Goal: Task Accomplishment & Management: Manage account settings

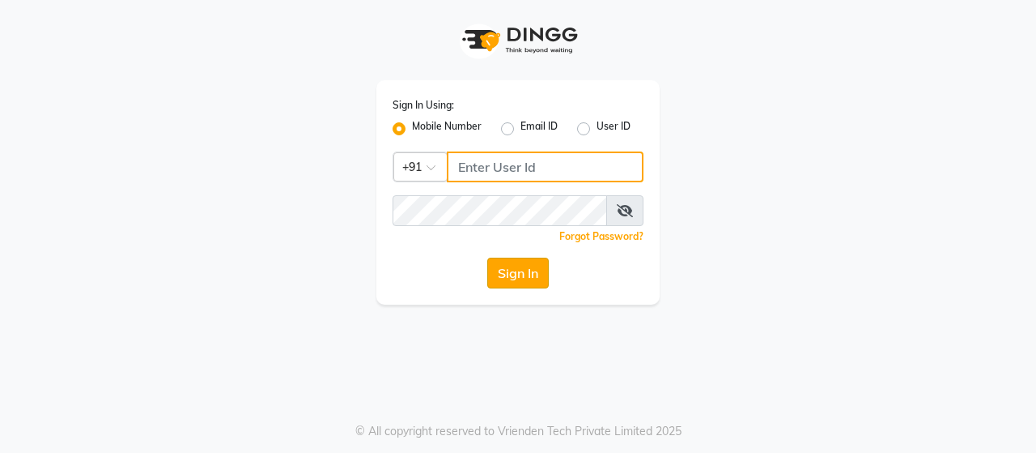
type input "9136181589"
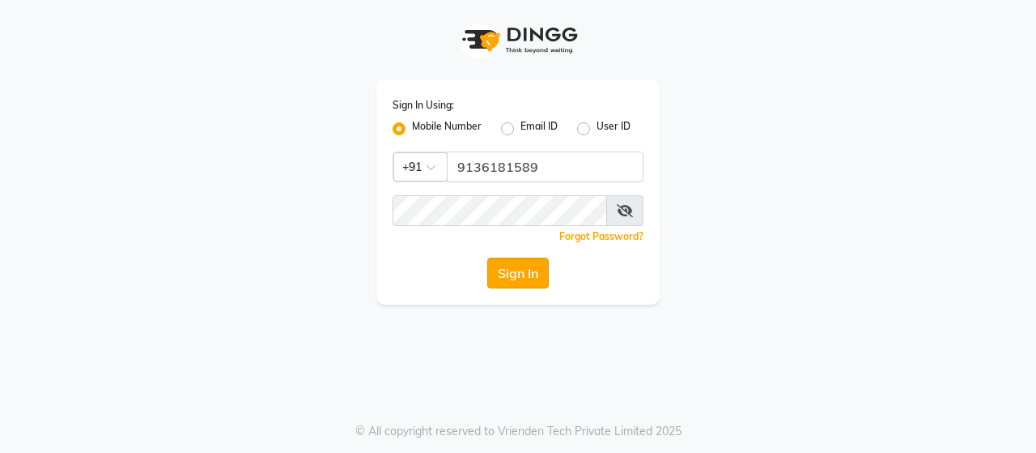
click at [507, 278] on button "Sign In" at bounding box center [518, 272] width 62 height 31
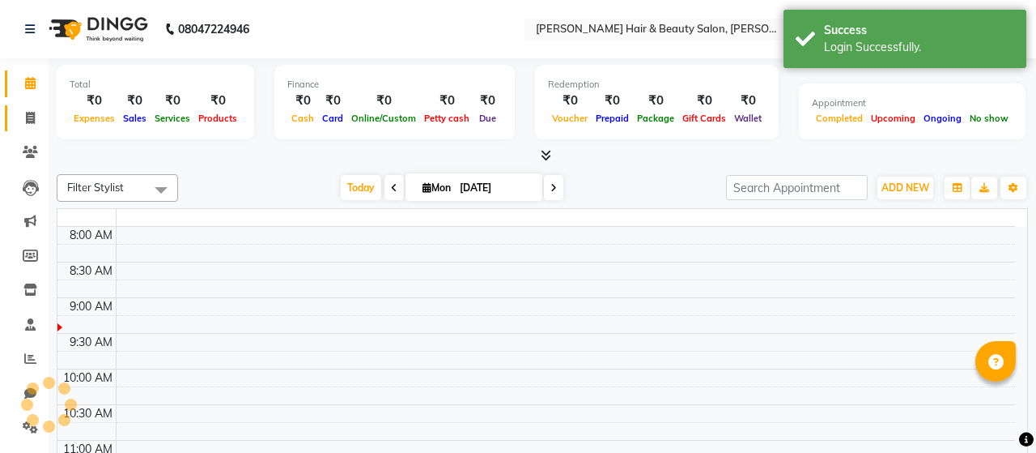
click at [32, 120] on icon at bounding box center [30, 118] width 9 height 12
select select "en"
select select "service"
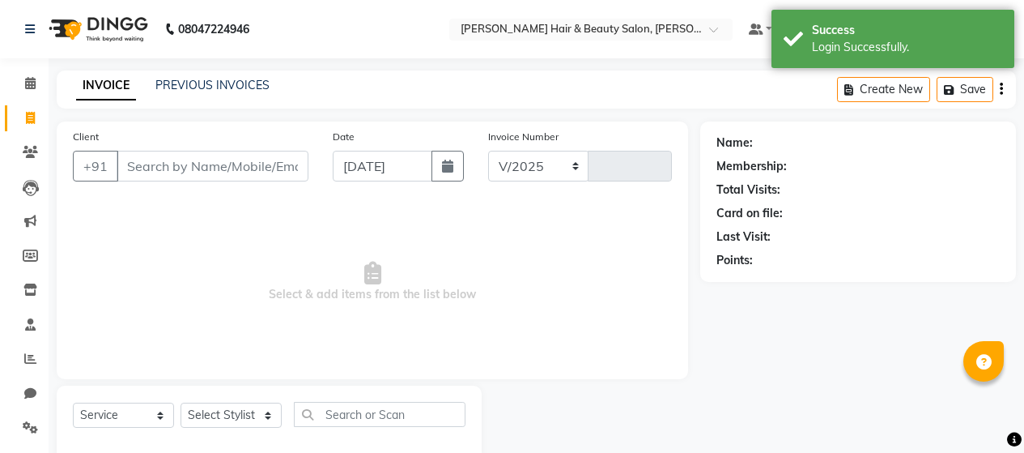
select select "7927"
type input "2683"
click at [445, 167] on icon "button" at bounding box center [447, 165] width 11 height 13
select select "9"
select select "2025"
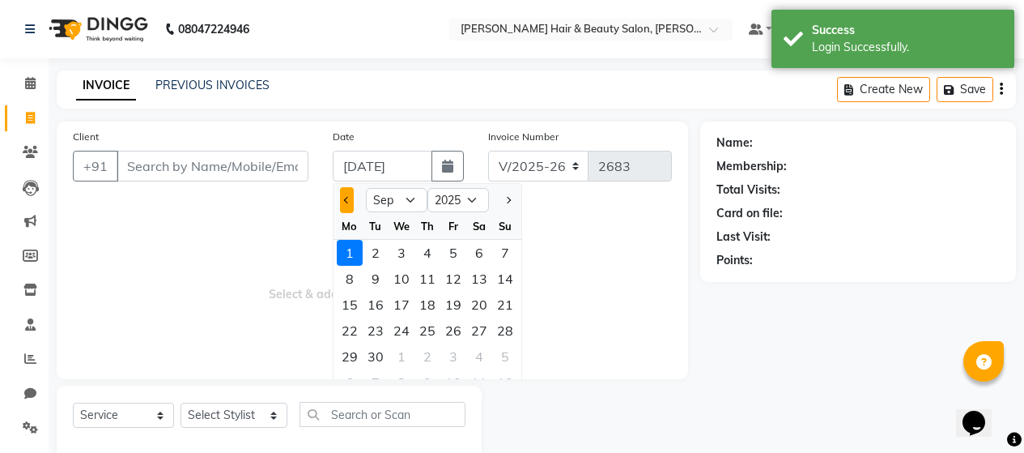
click at [347, 199] on span "Previous month" at bounding box center [347, 200] width 6 height 6
select select "8"
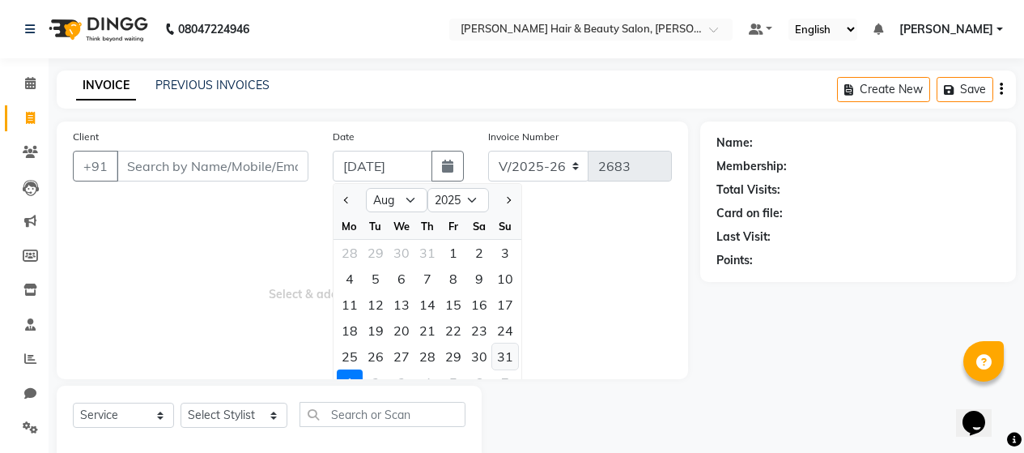
click at [502, 355] on div "31" at bounding box center [505, 356] width 26 height 26
type input "[DATE]"
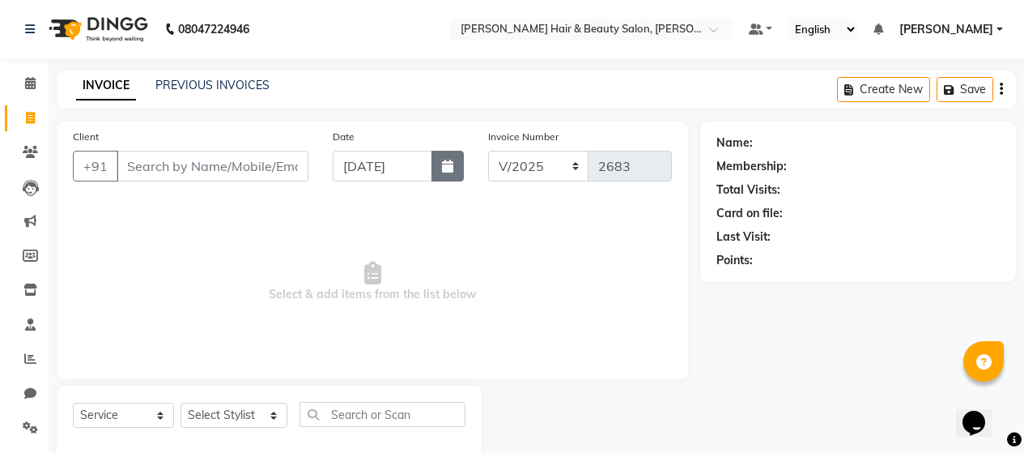
click at [448, 169] on icon "button" at bounding box center [447, 165] width 11 height 13
select select "8"
select select "2025"
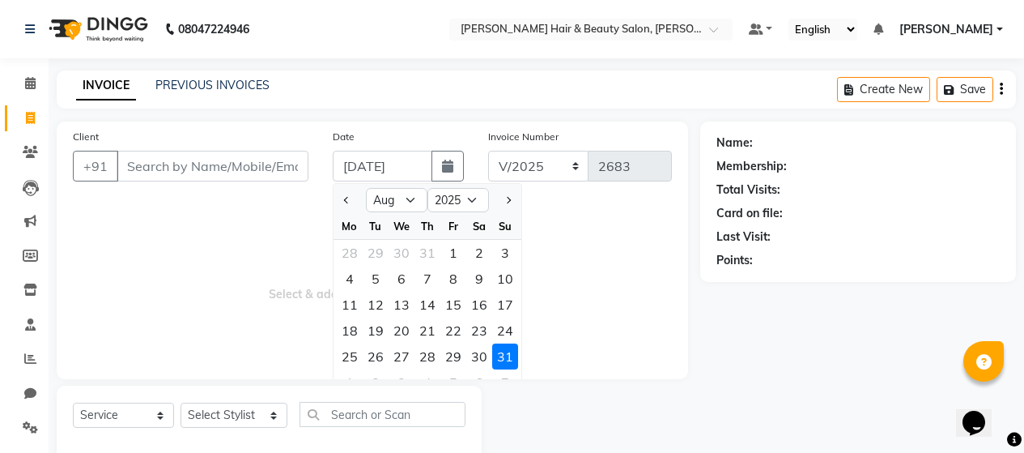
click at [170, 253] on span "Select & add items from the list below" at bounding box center [372, 282] width 599 height 162
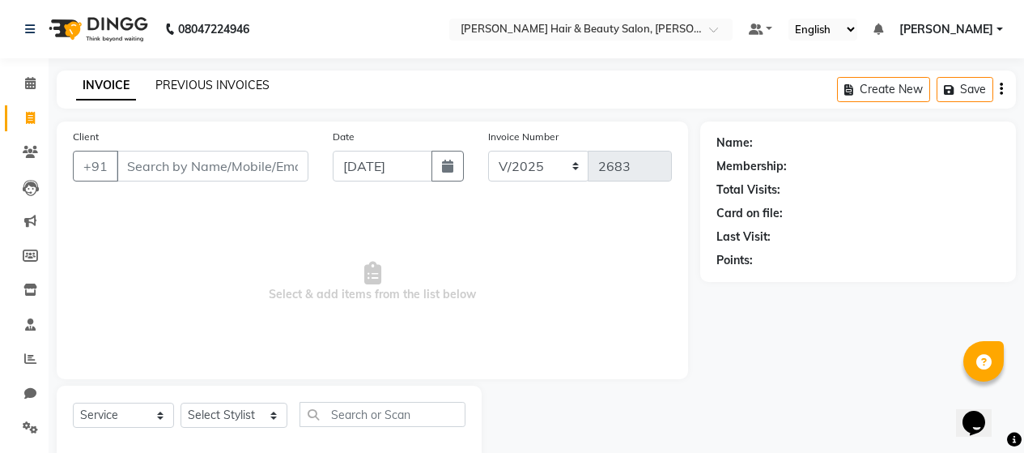
click at [197, 87] on link "PREVIOUS INVOICES" at bounding box center [212, 85] width 114 height 15
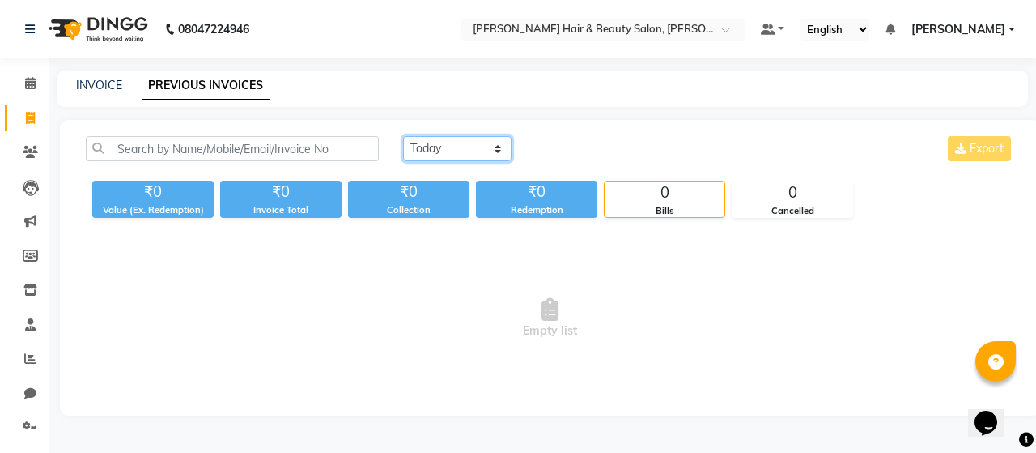
click at [492, 146] on select "[DATE] [DATE] Custom Range" at bounding box center [457, 148] width 108 height 25
click at [403, 136] on select "[DATE] [DATE] Custom Range" at bounding box center [457, 148] width 108 height 25
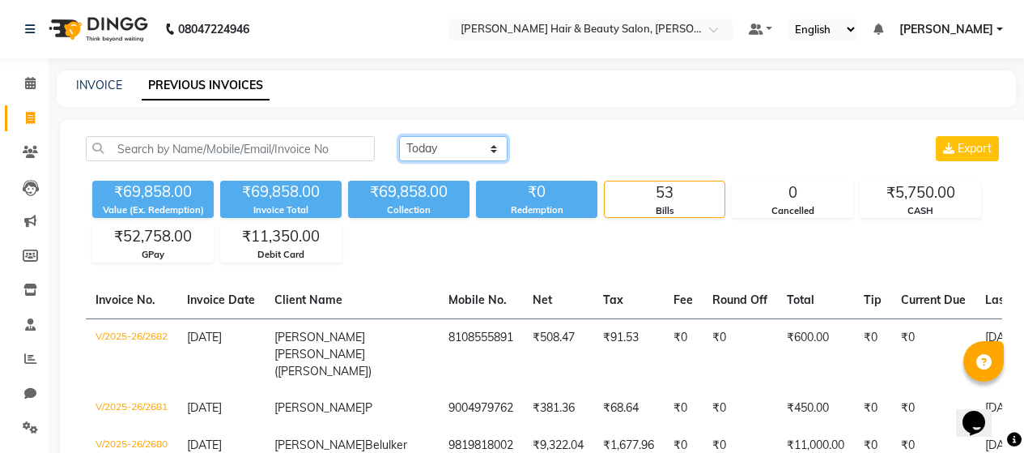
click at [493, 147] on select "[DATE] [DATE] Custom Range" at bounding box center [453, 148] width 108 height 25
select select "range"
click at [399, 136] on select "[DATE] [DATE] Custom Range" at bounding box center [453, 148] width 108 height 25
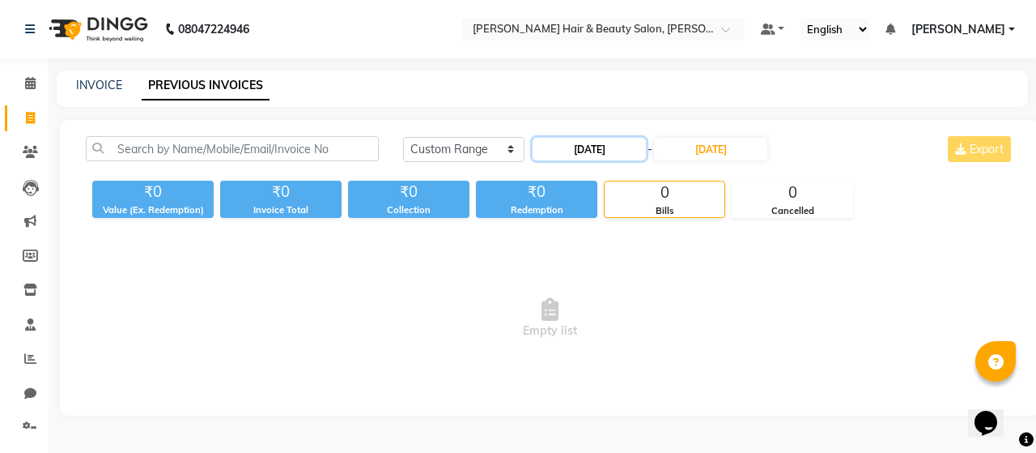
click at [642, 146] on input "[DATE]" at bounding box center [589, 149] width 113 height 23
select select "9"
select select "2025"
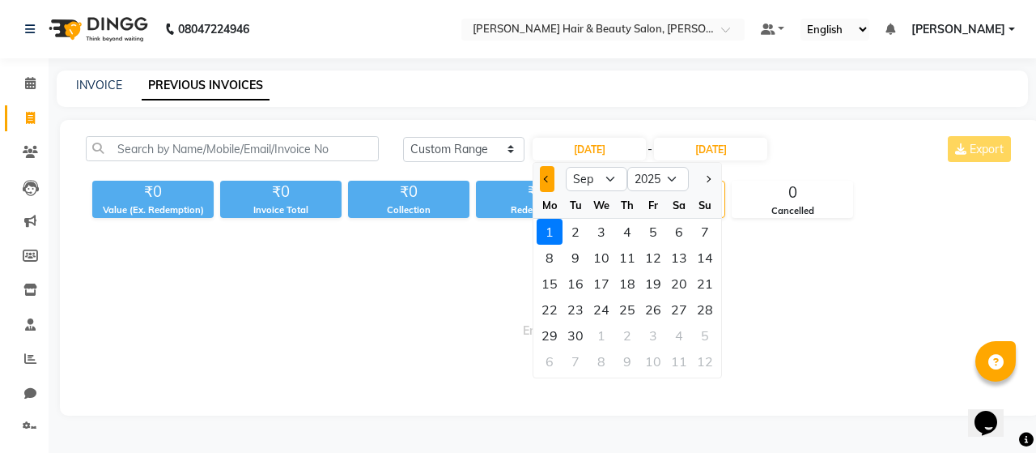
click at [546, 181] on span "Previous month" at bounding box center [547, 179] width 6 height 6
select select "8"
click at [623, 334] on div "28" at bounding box center [627, 335] width 26 height 26
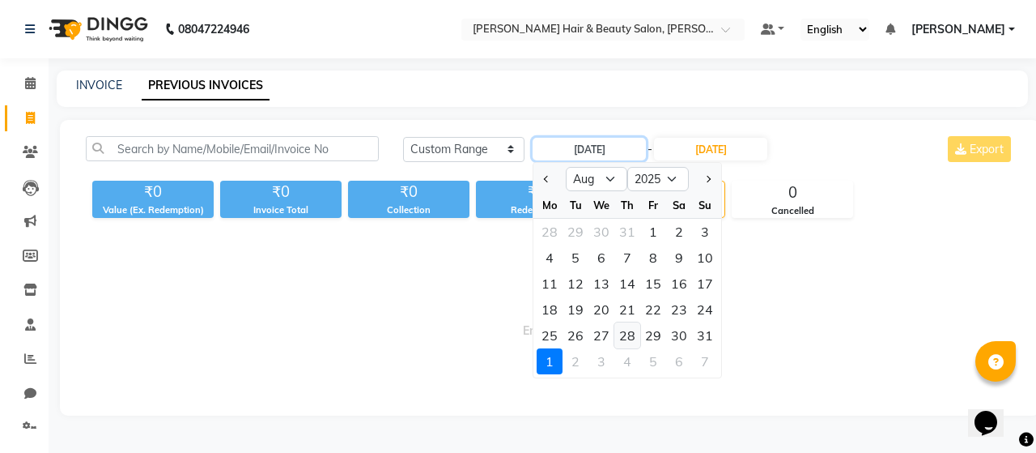
type input "[DATE]"
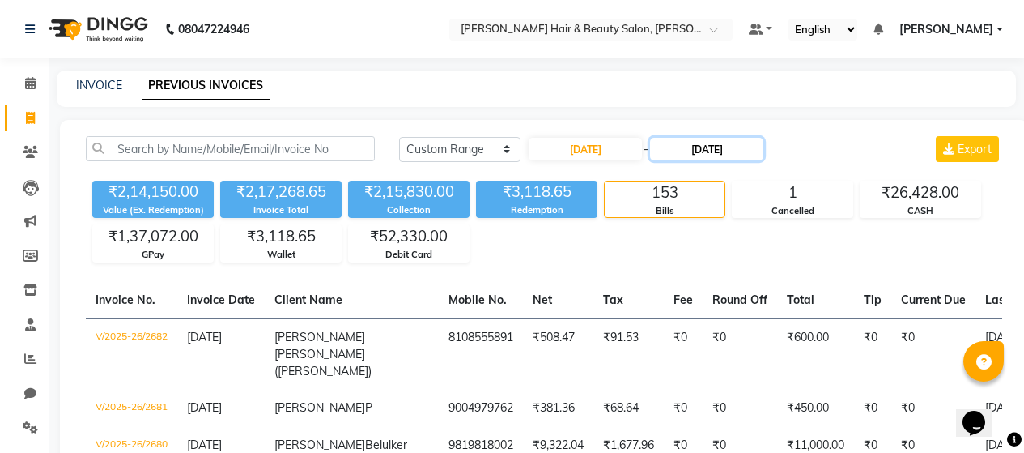
click at [718, 149] on input "[DATE]" at bounding box center [706, 149] width 113 height 23
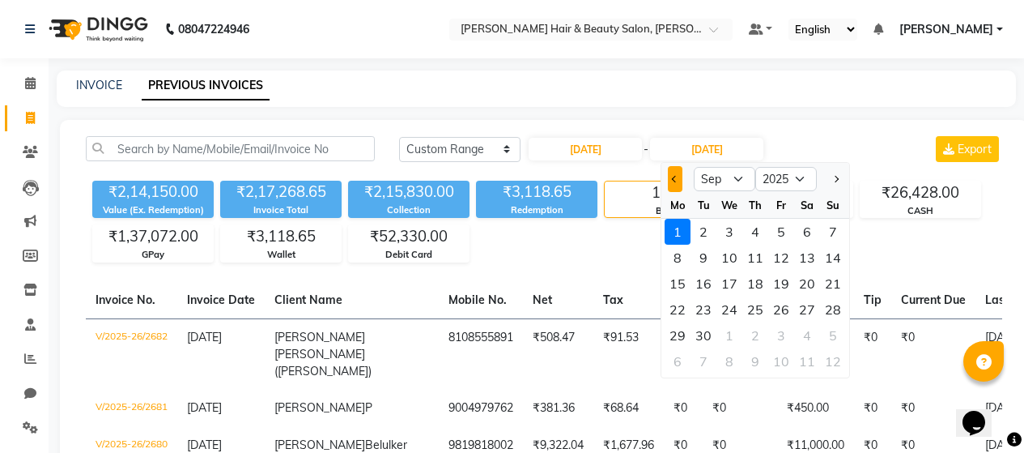
click at [676, 182] on button "Previous month" at bounding box center [675, 179] width 14 height 26
select select "8"
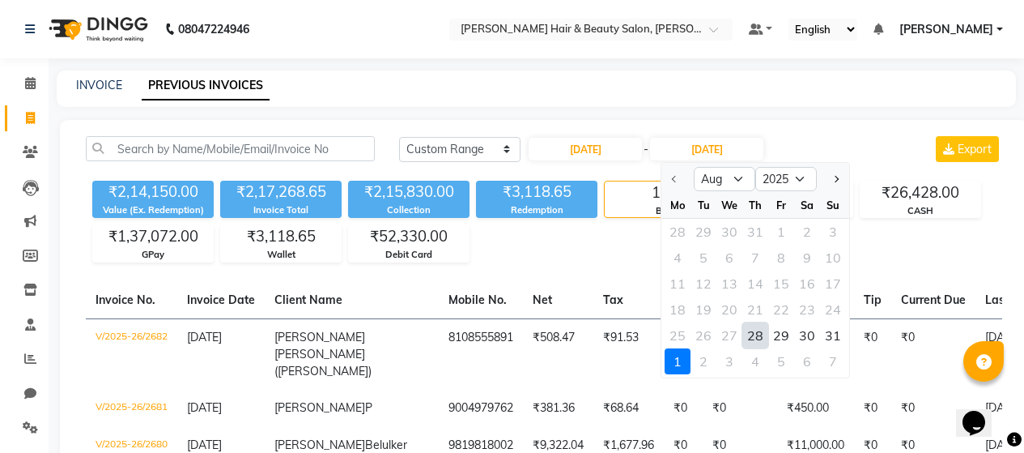
click at [758, 338] on div "28" at bounding box center [755, 335] width 26 height 26
type input "[DATE]"
